Goal: Task Accomplishment & Management: Complete application form

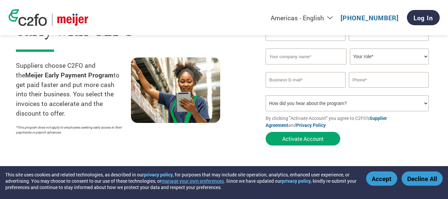
scroll to position [45, 0]
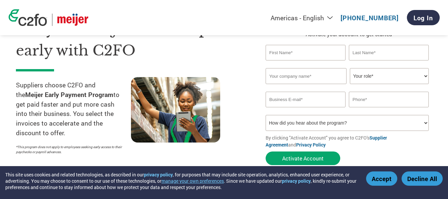
click at [270, 53] on input "text" at bounding box center [305, 53] width 80 height 16
type input "Pamela"
click at [374, 54] on input "text" at bounding box center [389, 53] width 80 height 16
type input "Jones"
click at [307, 78] on input "text" at bounding box center [305, 76] width 81 height 16
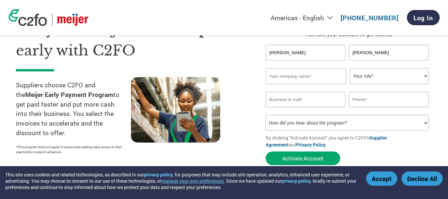
type input "International House of Sauces & Seasonings, Inc., DBA (Charboy's)"
type input "pjones@charboys.com"
type input "7737198883"
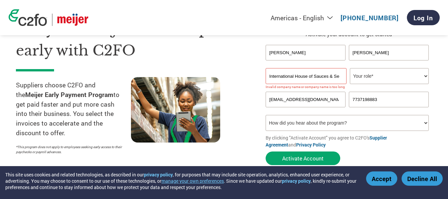
drag, startPoint x: 268, startPoint y: 77, endPoint x: 272, endPoint y: 75, distance: 4.6
click at [268, 77] on input "International House of Sauces & Seasonings, Inc., DBA (Charboy's)" at bounding box center [305, 76] width 81 height 16
type input "IHSS, Inc., (Charboy's)"
click at [426, 123] on select "How did you hear about the program? Received a letter Email Social Media Online…" at bounding box center [346, 123] width 163 height 16
select select "Email"
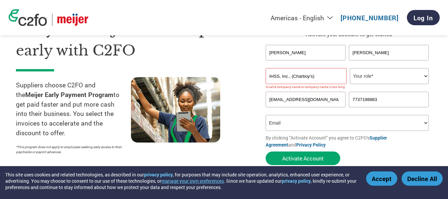
click at [265, 115] on select "How did you hear about the program? Received a letter Email Social Media Online…" at bounding box center [346, 123] width 163 height 16
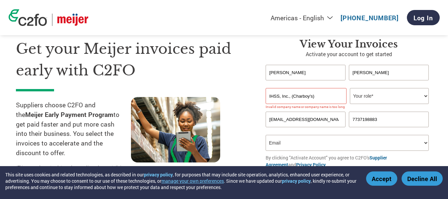
scroll to position [0, 0]
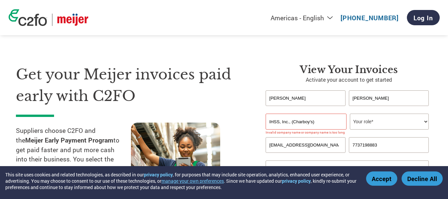
click at [318, 122] on input "IHSS, Inc., (Charboy's)" at bounding box center [305, 121] width 81 height 16
type input "I"
type input "Ihss Charboys Inc"
click at [425, 119] on select "Your role* CFO Controller Credit Manager Finance Director Treasurer CEO Preside…" at bounding box center [389, 121] width 79 height 16
select select "PRESIDENT"
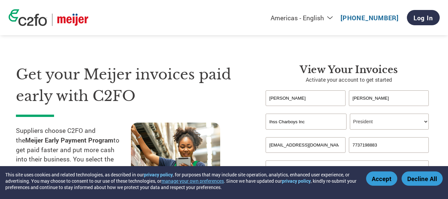
click at [350, 113] on select "Your role* CFO Controller Credit Manager Finance Director Treasurer CEO Preside…" at bounding box center [389, 121] width 79 height 16
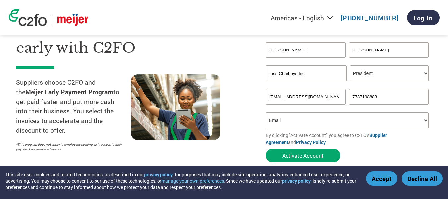
scroll to position [71, 0]
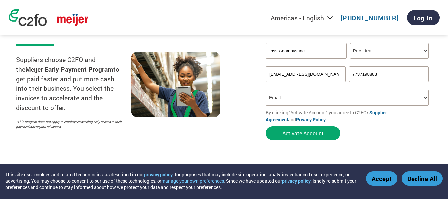
click at [425, 97] on select "How did you hear about the program? Received a letter Email Social Media Online…" at bounding box center [346, 97] width 163 height 16
click at [426, 97] on select "How did you hear about the program? Received a letter Email Social Media Online…" at bounding box center [346, 97] width 163 height 16
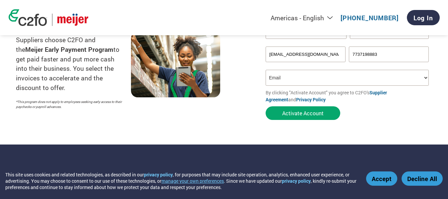
scroll to position [105, 0]
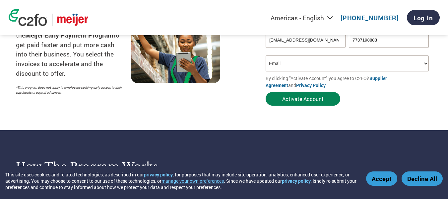
click at [300, 98] on button "Activate Account" at bounding box center [302, 99] width 75 height 14
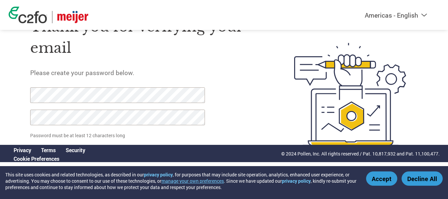
scroll to position [25, 0]
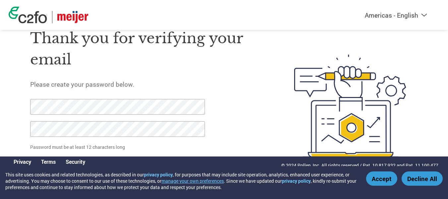
click at [96, 120] on div at bounding box center [113, 121] width 167 height 44
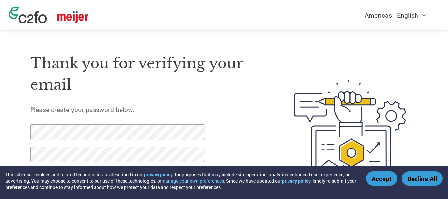
scroll to position [37, 0]
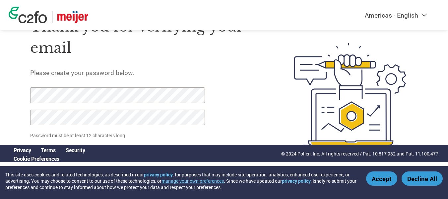
click at [425, 177] on button "Decline All" at bounding box center [421, 178] width 41 height 14
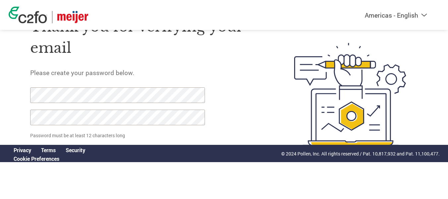
click at [250, 110] on div "Thank you for verifying your email Please create your password below. Password …" at bounding box center [146, 94] width 233 height 176
click at [40, 158] on link "Cookie Preferences" at bounding box center [37, 158] width 46 height 7
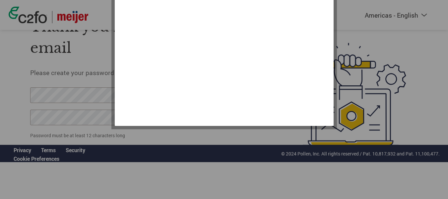
scroll to position [0, 0]
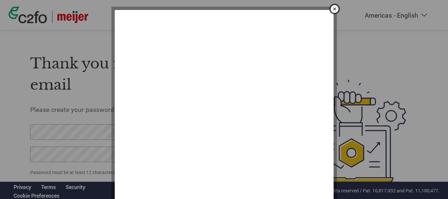
click at [336, 6] on img "close" at bounding box center [334, 8] width 11 height 11
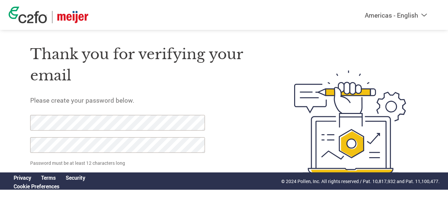
scroll to position [37, 0]
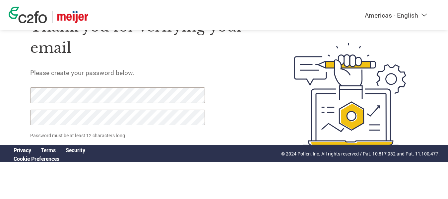
click at [428, 130] on div "Thank you for verifying your email Please create your password below. Password …" at bounding box center [224, 94] width 431 height 176
click at [194, 132] on p "Password must be at least 12 characters long" at bounding box center [118, 135] width 177 height 7
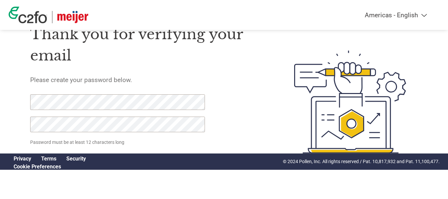
scroll to position [37, 0]
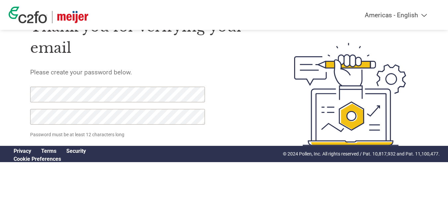
click at [29, 159] on link "Cookie Preferences" at bounding box center [37, 158] width 47 height 6
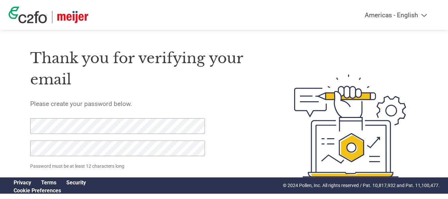
scroll to position [0, 0]
